Goal: Task Accomplishment & Management: Use online tool/utility

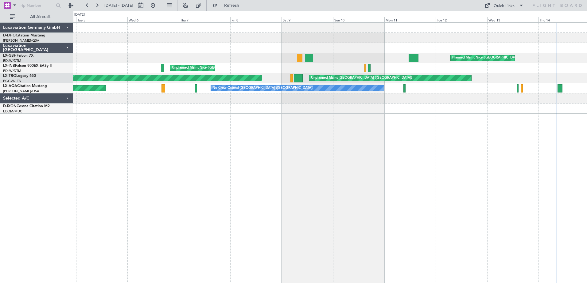
click at [463, 99] on div "Planned Maint Nice ([GEOGRAPHIC_DATA]) [GEOGRAPHIC_DATA] ([GEOGRAPHIC_DATA]) Un…" at bounding box center [330, 152] width 514 height 261
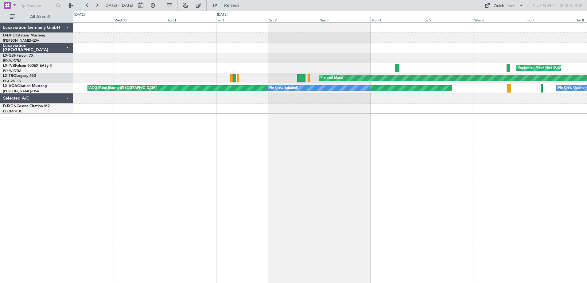
click at [506, 111] on div "Unplanned Maint Nice ([GEOGRAPHIC_DATA]) Planned Maint Unplanned Maint [GEOGRAP…" at bounding box center [330, 152] width 514 height 261
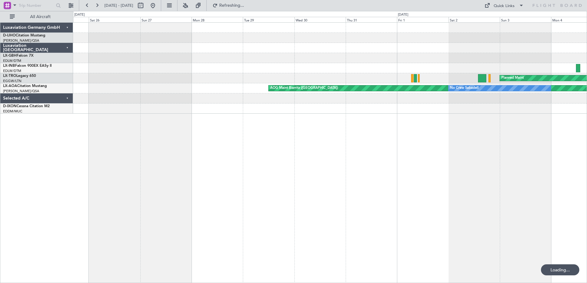
click at [396, 116] on div "Unplanned Maint Nice ([GEOGRAPHIC_DATA]) Planned Maint AOG Maint Biarritz ([GEO…" at bounding box center [330, 152] width 514 height 261
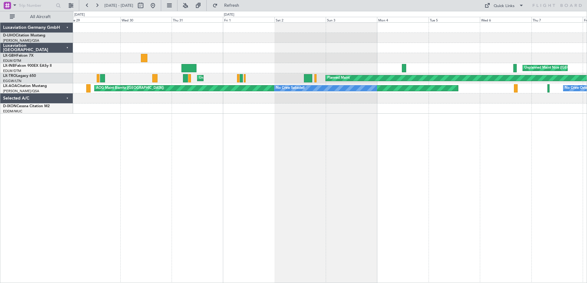
click at [238, 119] on div "Unplanned Maint Nice ([GEOGRAPHIC_DATA]) AOG Maint [GEOGRAPHIC_DATA] (Al Maktou…" at bounding box center [330, 152] width 514 height 261
click at [338, 60] on div at bounding box center [329, 58] width 513 height 10
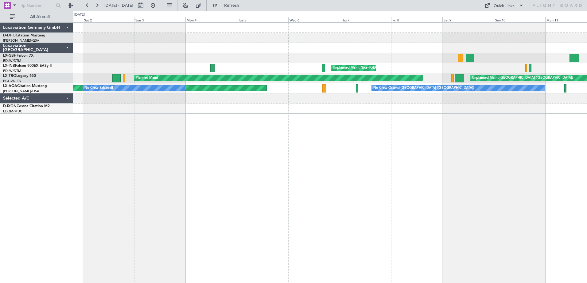
click at [272, 106] on div "Planned Maint Nice ([GEOGRAPHIC_DATA]) [GEOGRAPHIC_DATA] ([GEOGRAPHIC_DATA]) Pl…" at bounding box center [329, 68] width 513 height 91
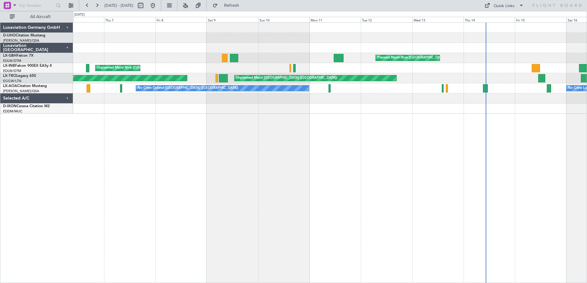
click at [249, 151] on div "Planned Maint Nice ([GEOGRAPHIC_DATA]) [GEOGRAPHIC_DATA] ([GEOGRAPHIC_DATA]) Pl…" at bounding box center [330, 152] width 514 height 261
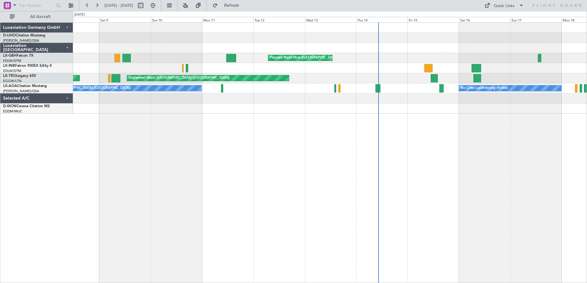
click at [510, 114] on div "Planned Maint Nice ([GEOGRAPHIC_DATA]) [GEOGRAPHIC_DATA] ([GEOGRAPHIC_DATA]) Pl…" at bounding box center [293, 147] width 587 height 272
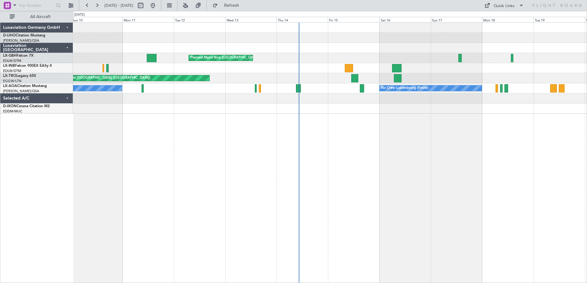
click at [410, 106] on div at bounding box center [329, 109] width 513 height 10
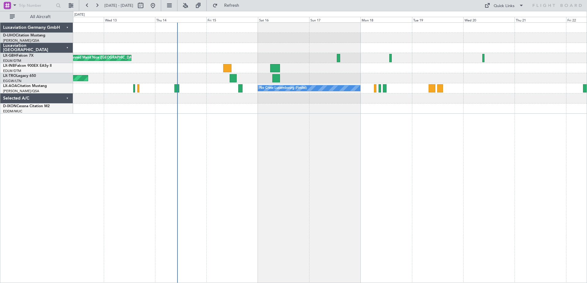
click at [435, 105] on div at bounding box center [329, 109] width 513 height 10
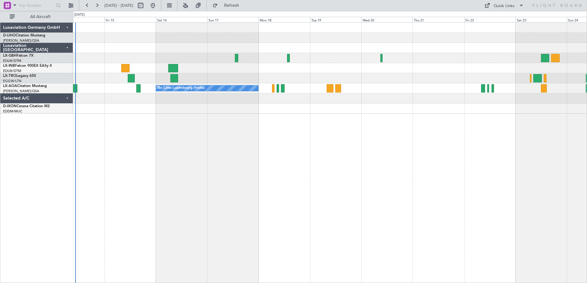
click at [411, 109] on div at bounding box center [329, 109] width 513 height 10
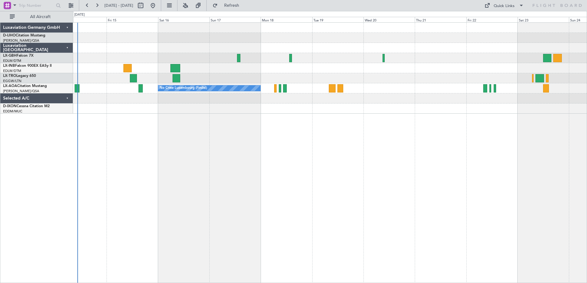
click at [67, 98] on div "Selected A/C" at bounding box center [36, 99] width 73 height 10
click at [15, 16] on button "All Aircraft" at bounding box center [37, 17] width 60 height 10
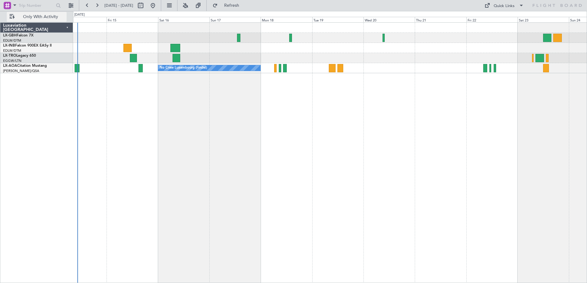
click at [12, 17] on button "Only With Activity" at bounding box center [37, 17] width 60 height 10
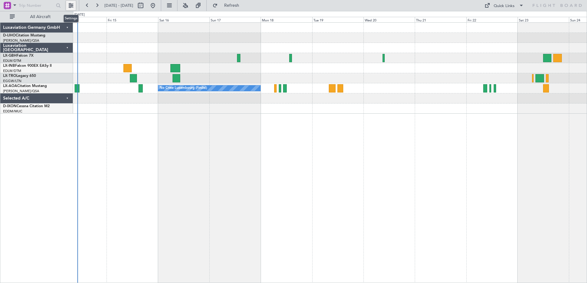
click at [70, 5] on button at bounding box center [71, 6] width 10 height 10
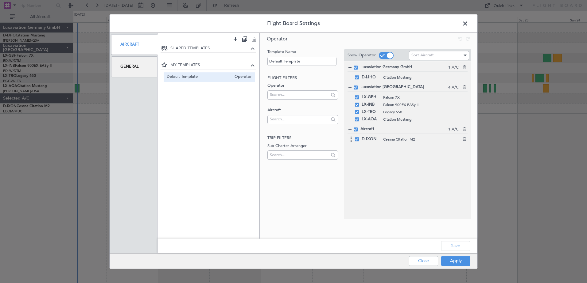
click at [357, 141] on span at bounding box center [357, 139] width 4 height 4
click at [359, 137] on input "checkbox" at bounding box center [359, 137] width 0 height 0
click at [357, 79] on span at bounding box center [357, 77] width 4 height 4
click at [359, 75] on input "checkbox" at bounding box center [359, 75] width 0 height 0
click at [454, 260] on button "Apply" at bounding box center [455, 261] width 29 height 10
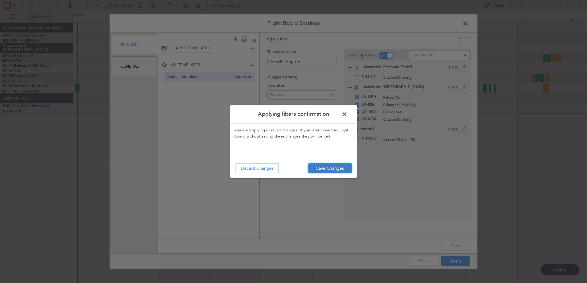
click at [326, 169] on button "Save Changes" at bounding box center [330, 169] width 44 height 10
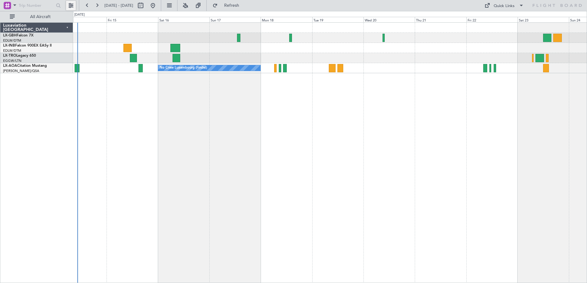
click at [70, 7] on button at bounding box center [71, 6] width 10 height 10
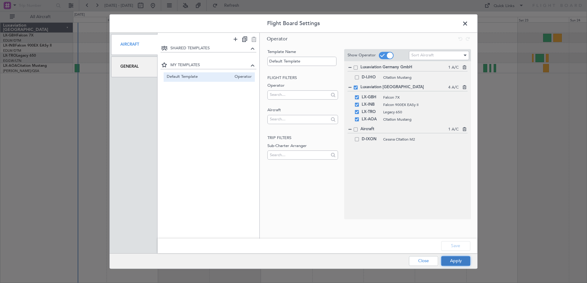
click at [461, 260] on button "Apply" at bounding box center [455, 261] width 29 height 10
